Goal: Navigation & Orientation: Go to known website

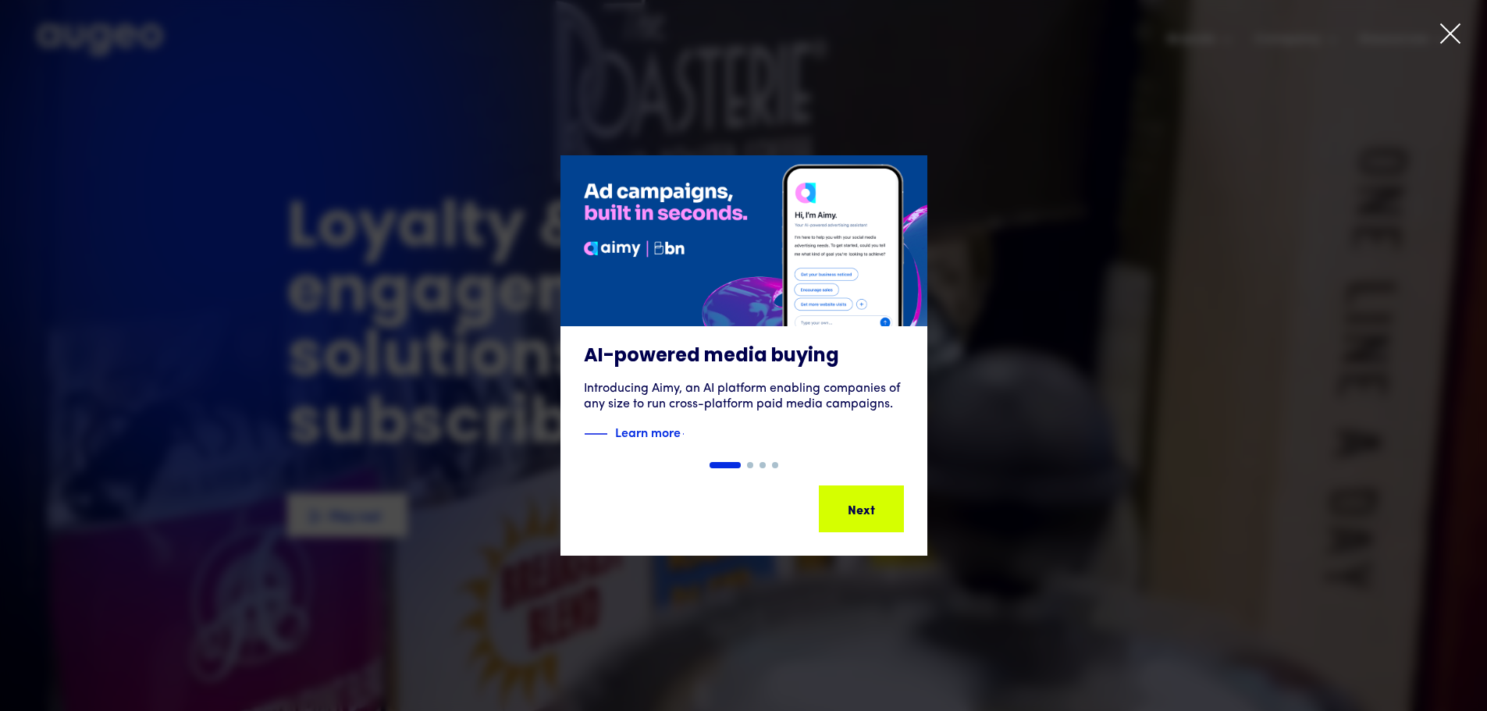
click at [1452, 30] on icon at bounding box center [1450, 33] width 23 height 23
